Goal: Obtain resource: Obtain resource

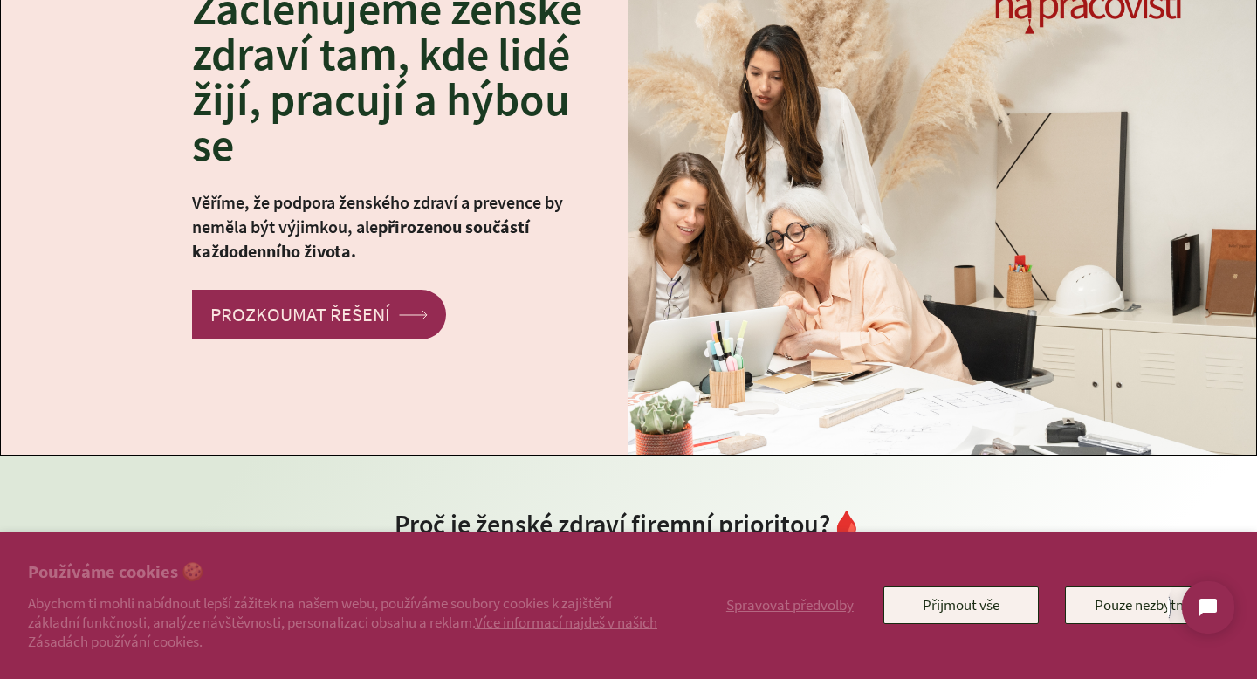
click at [1157, 615] on span "Napiště nám" at bounding box center [1114, 608] width 85 height 18
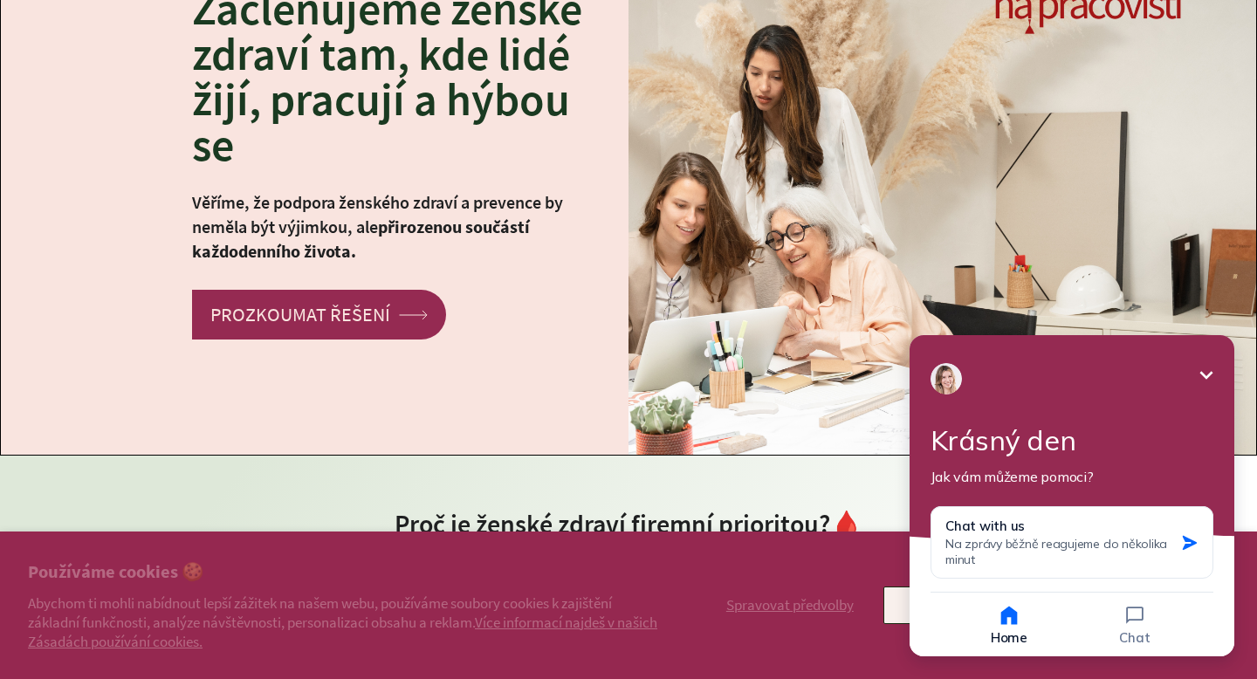
click at [1201, 377] on icon "Minimize" at bounding box center [1206, 375] width 21 height 21
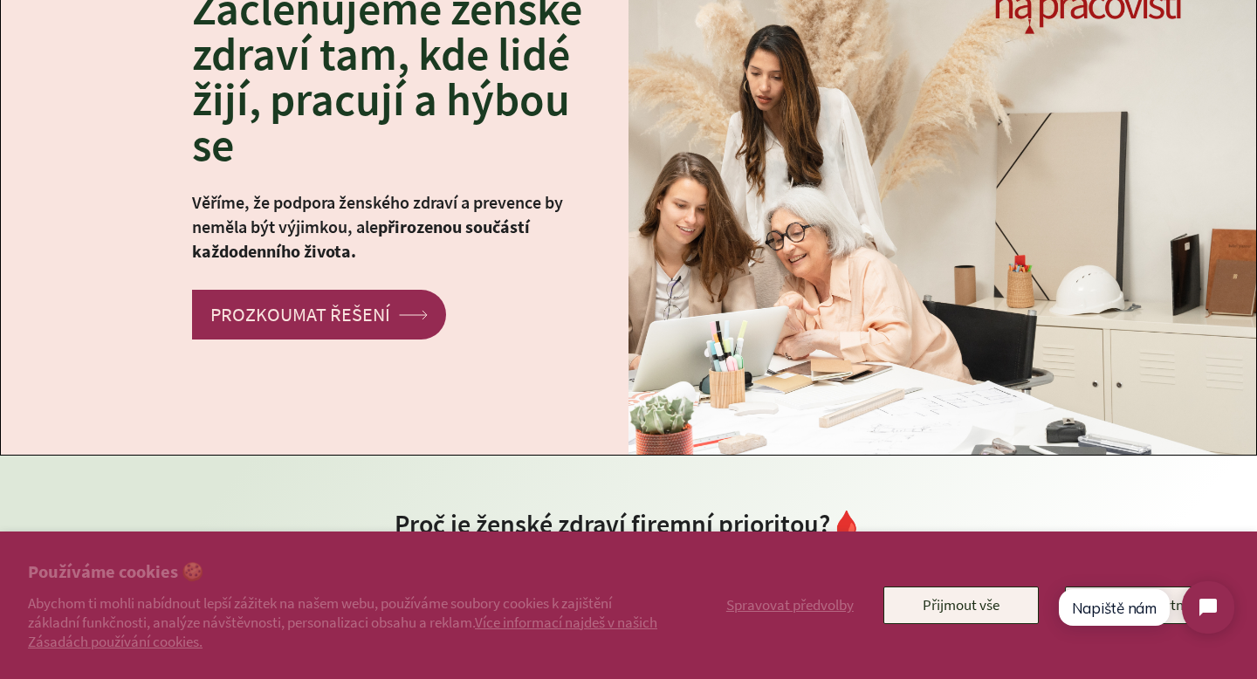
click at [1175, 612] on html "Napiště nám" at bounding box center [1145, 608] width 207 height 82
click at [928, 608] on button "Přijmout vše" at bounding box center [961, 605] width 155 height 37
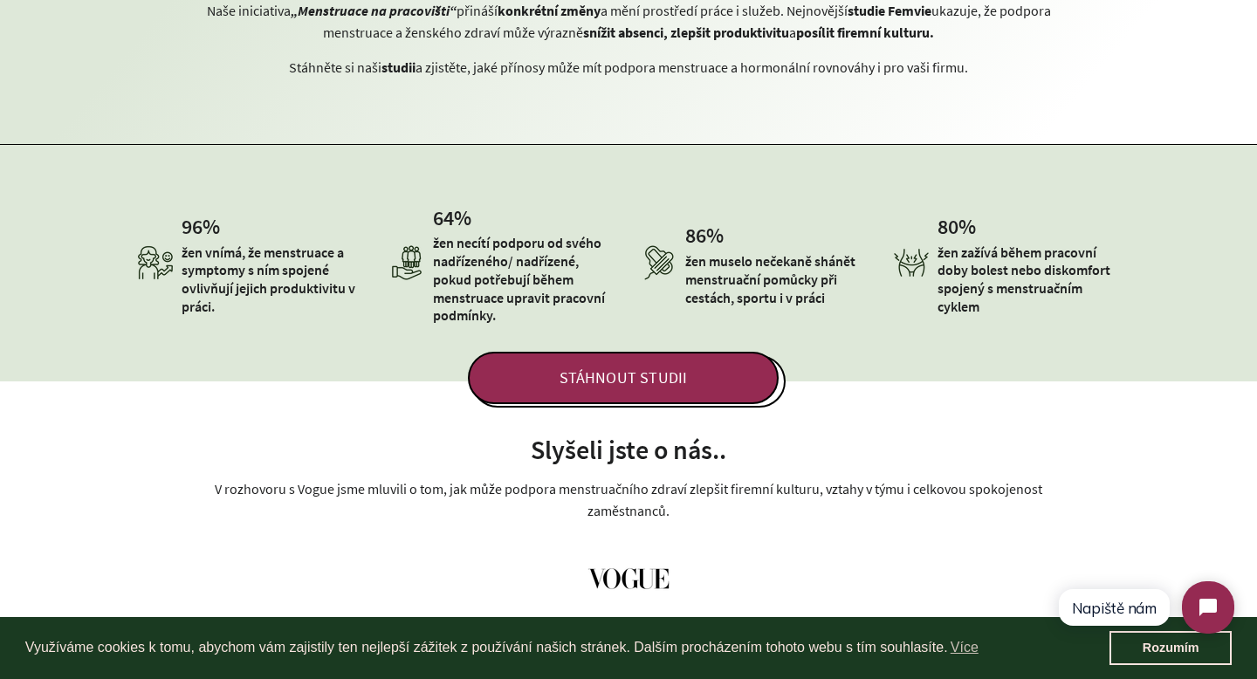
scroll to position [760, 0]
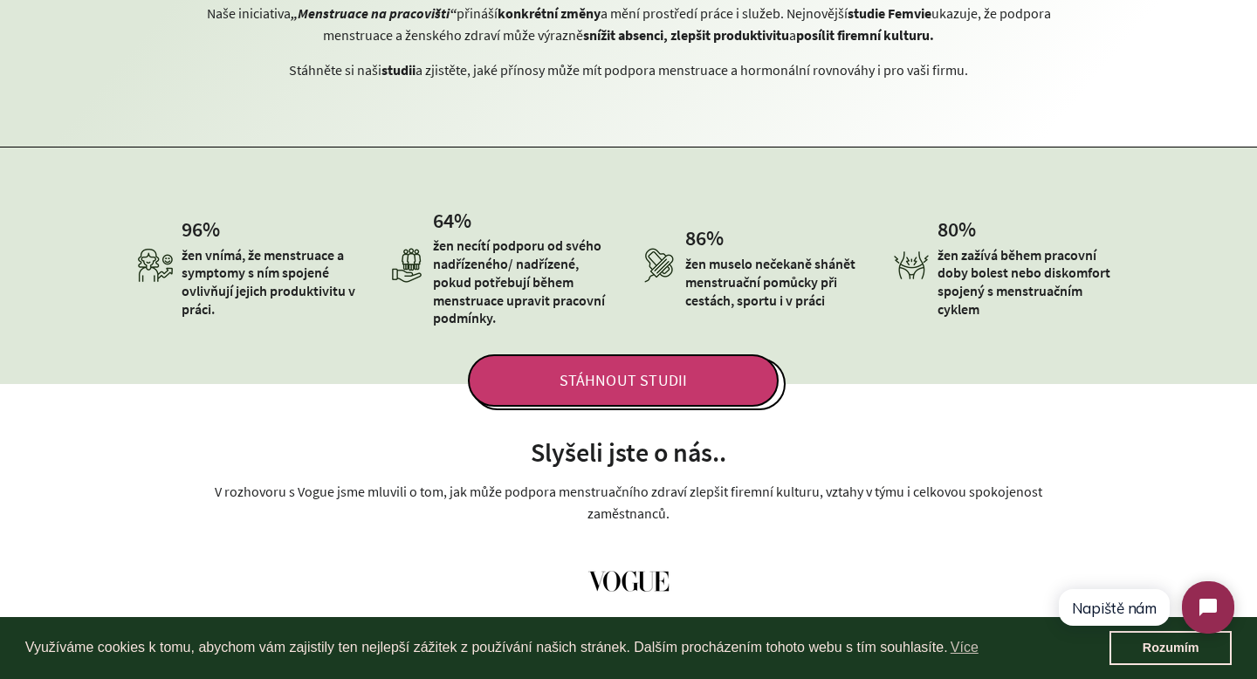
click at [600, 386] on span "STÁHNOUT STUDII" at bounding box center [623, 380] width 311 height 52
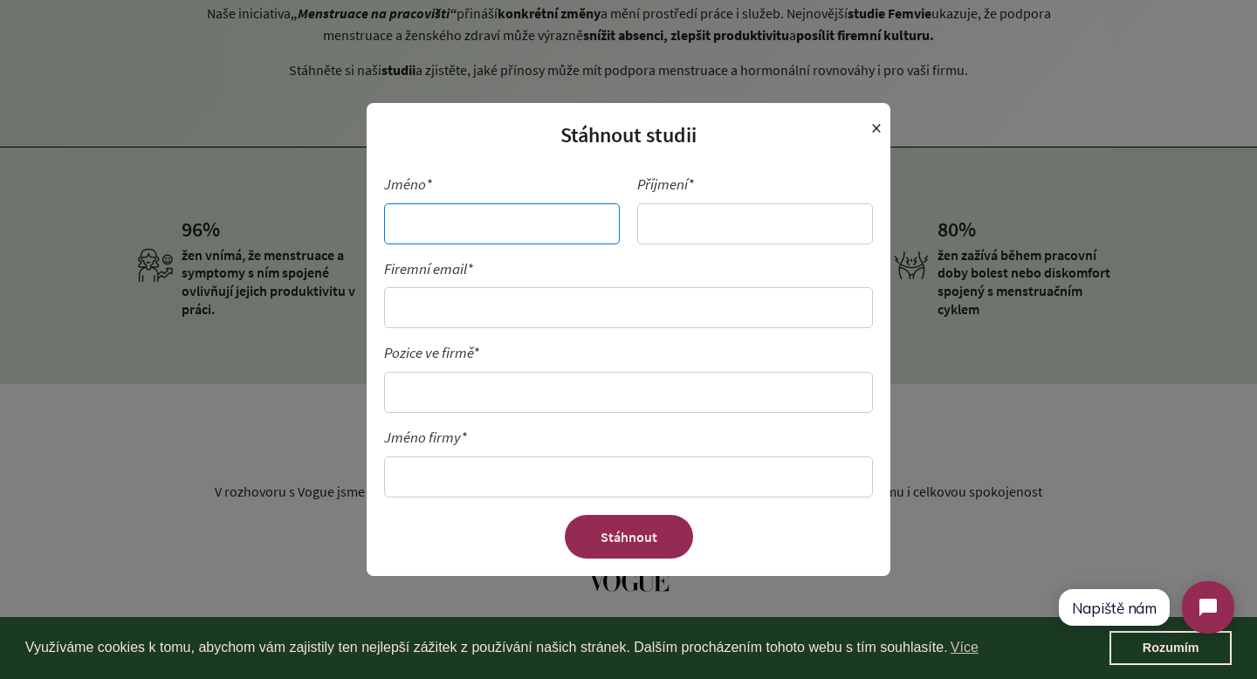
click at [548, 229] on input "Jméno*" at bounding box center [502, 223] width 236 height 41
type input "[PERSON_NAME]"
type input "Mazačová"
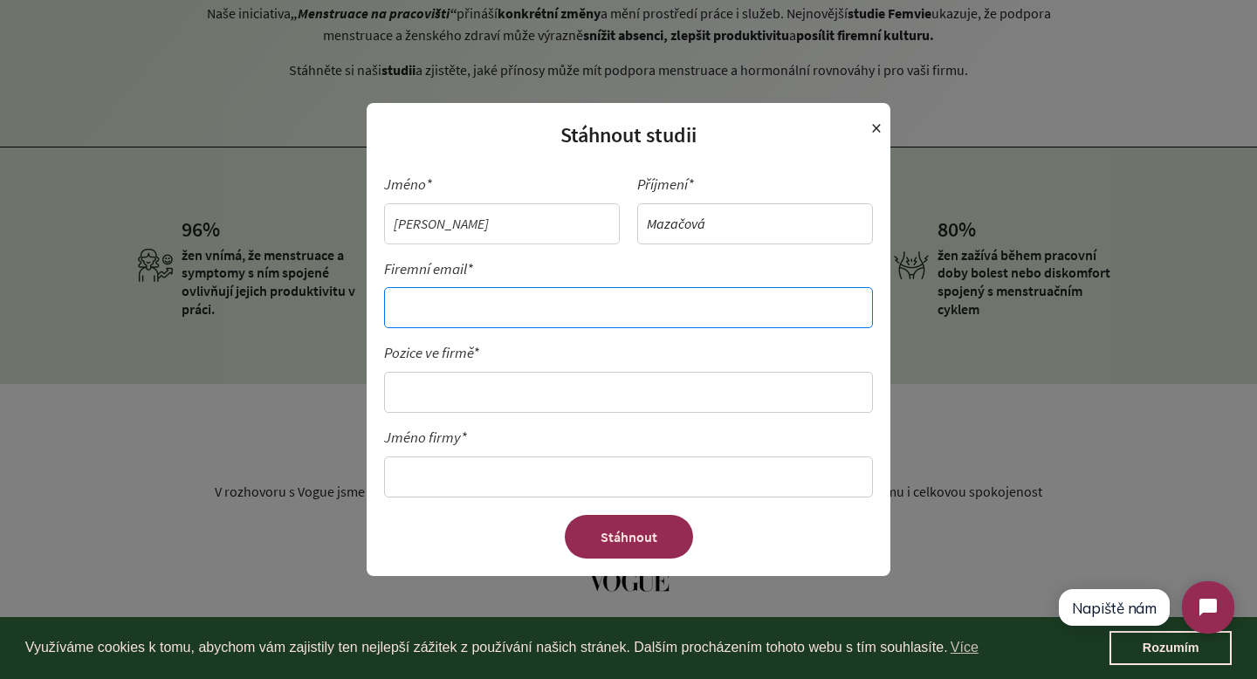
type input "[EMAIL_ADDRESS][DOMAIN_NAME]"
click at [874, 127] on span "×" at bounding box center [876, 128] width 10 height 33
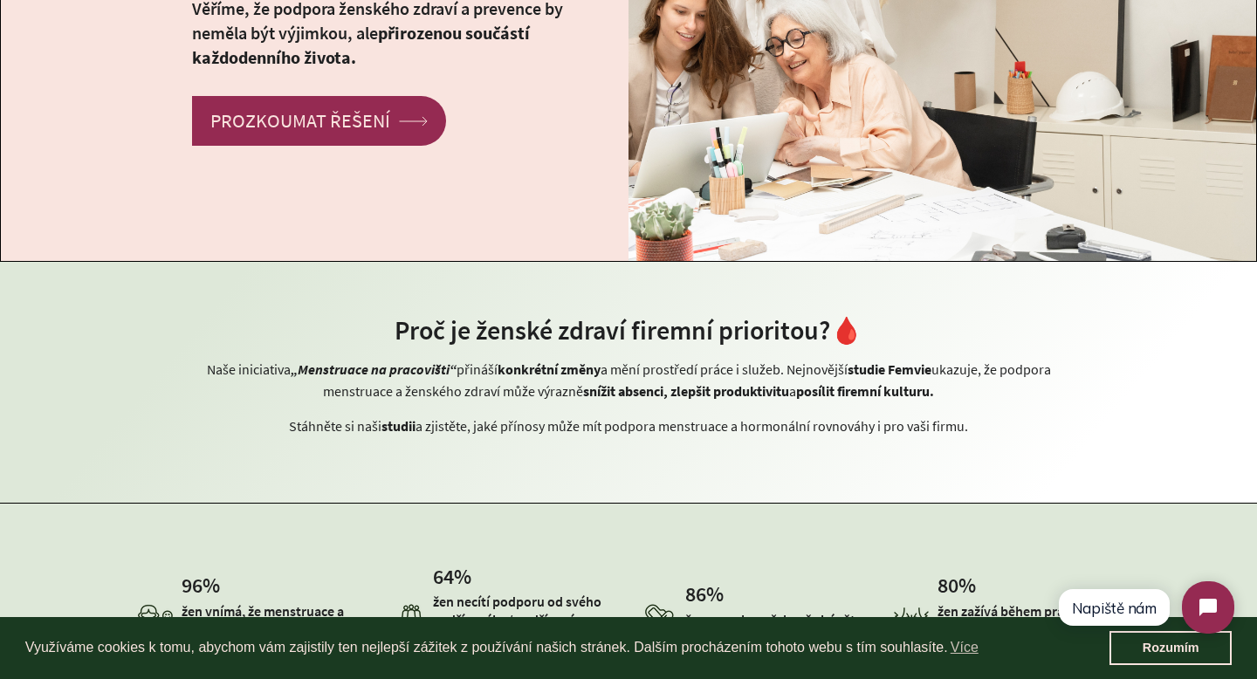
scroll to position [0, 0]
